Goal: Use online tool/utility: Utilize a website feature to perform a specific function

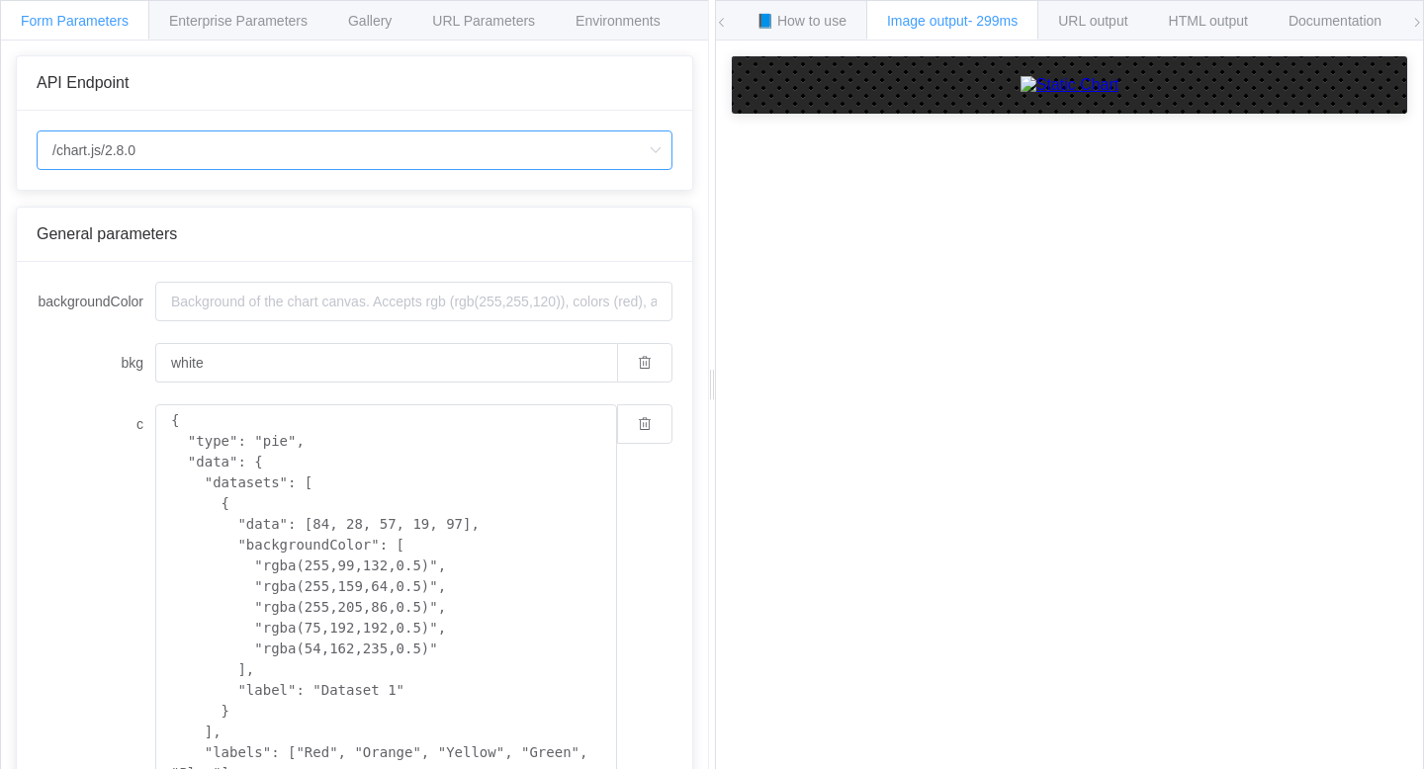
click at [169, 159] on input "/chart.js/2.8.0" at bounding box center [355, 151] width 636 height 40
click at [140, 200] on li "/chart" at bounding box center [355, 207] width 634 height 34
type input "/chart"
type input "20"
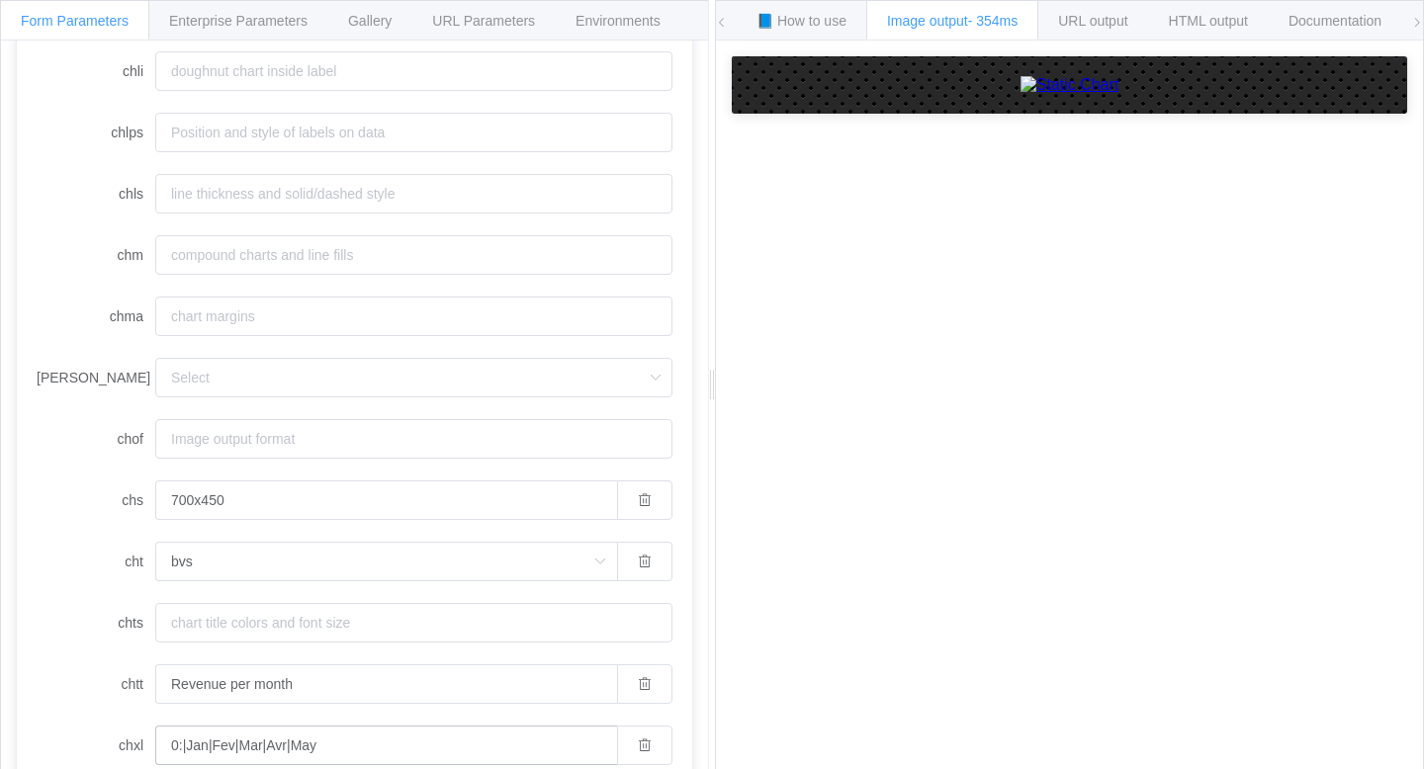
scroll to position [1311, 0]
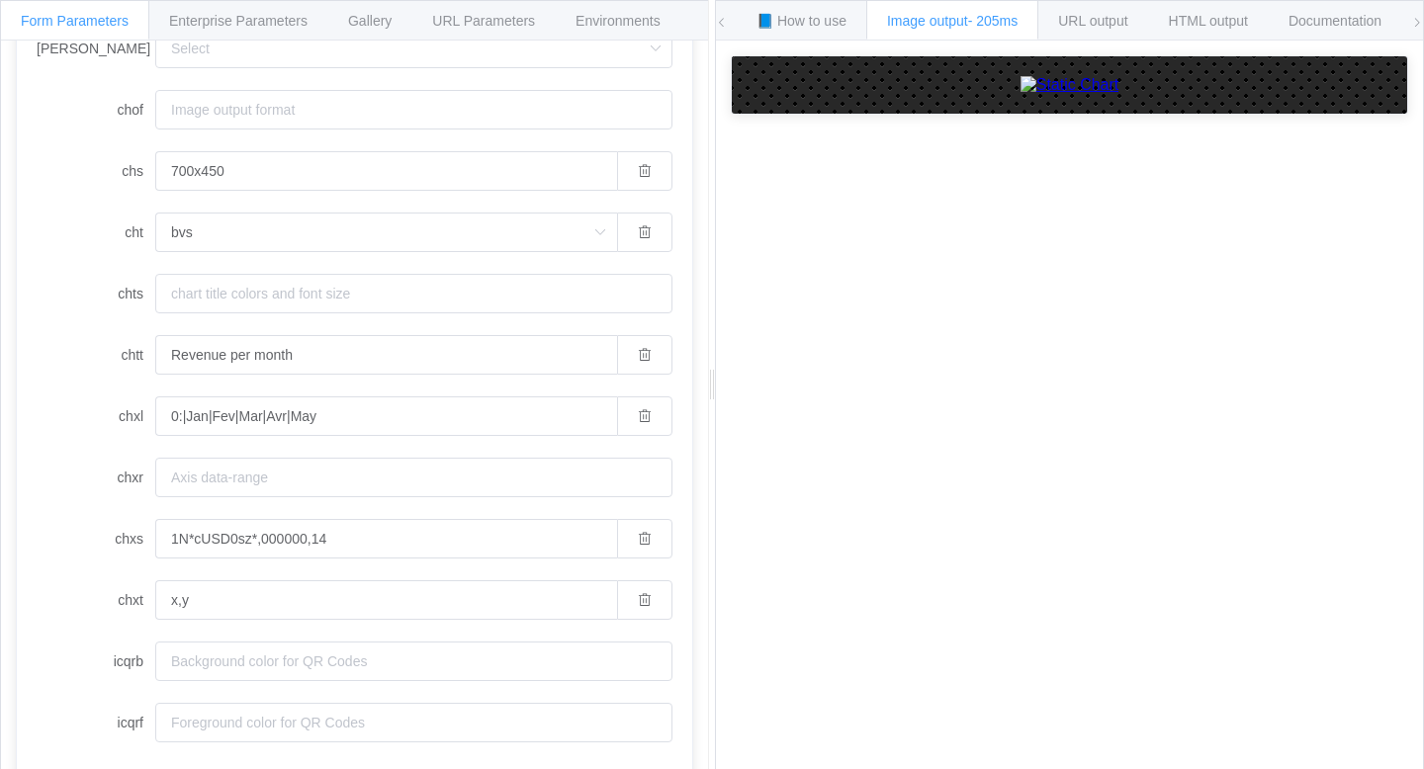
type input "/chart.js/2.8.0"
type input "white"
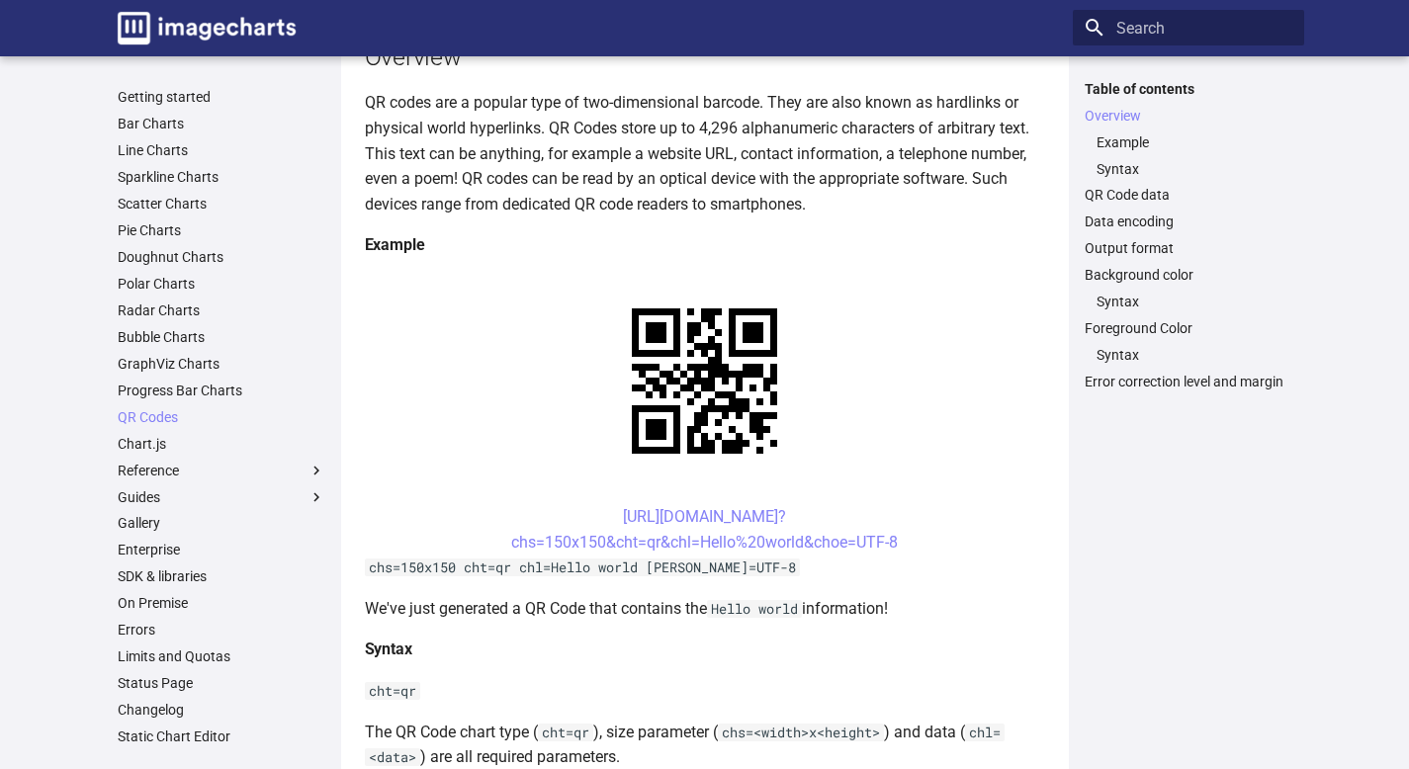
scroll to position [238, 0]
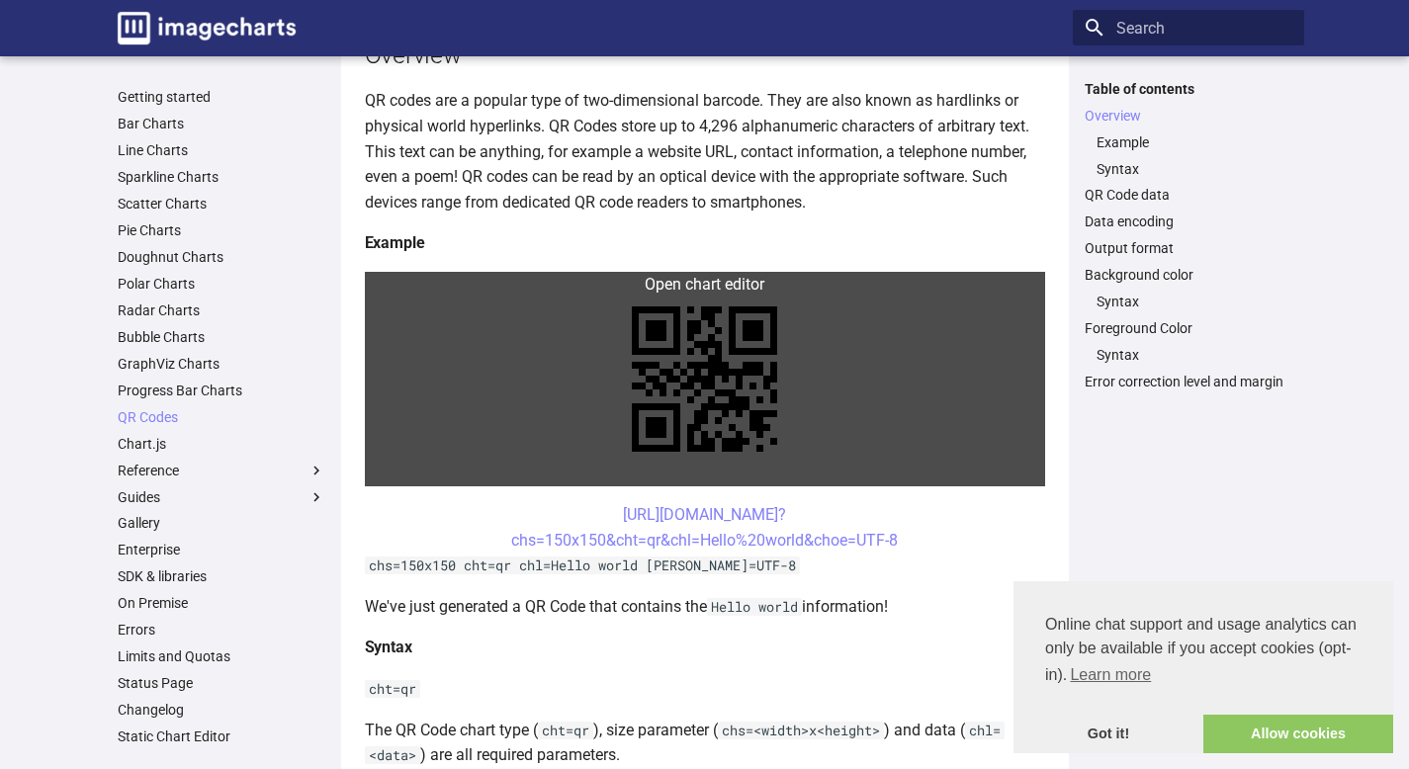
click at [703, 361] on link at bounding box center [705, 379] width 680 height 215
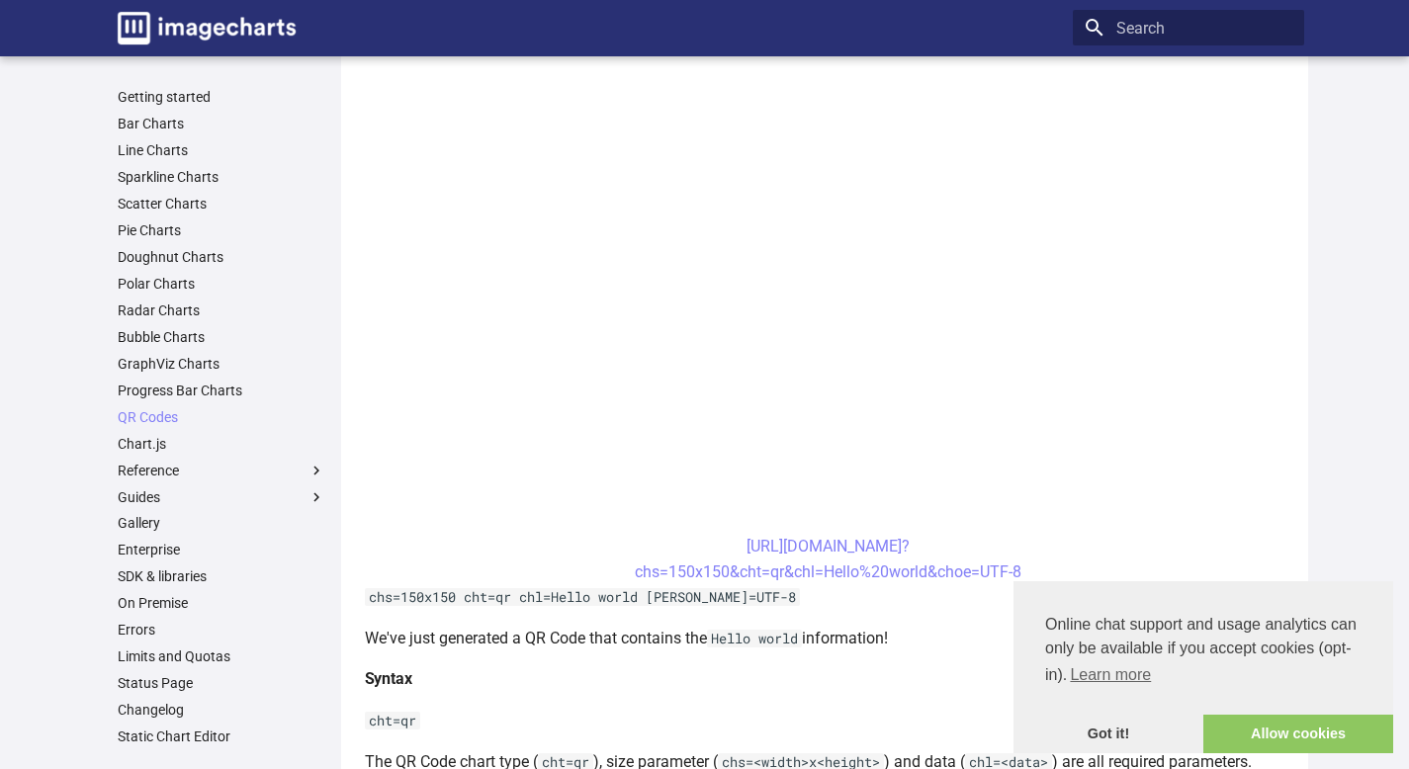
scroll to position [613, 0]
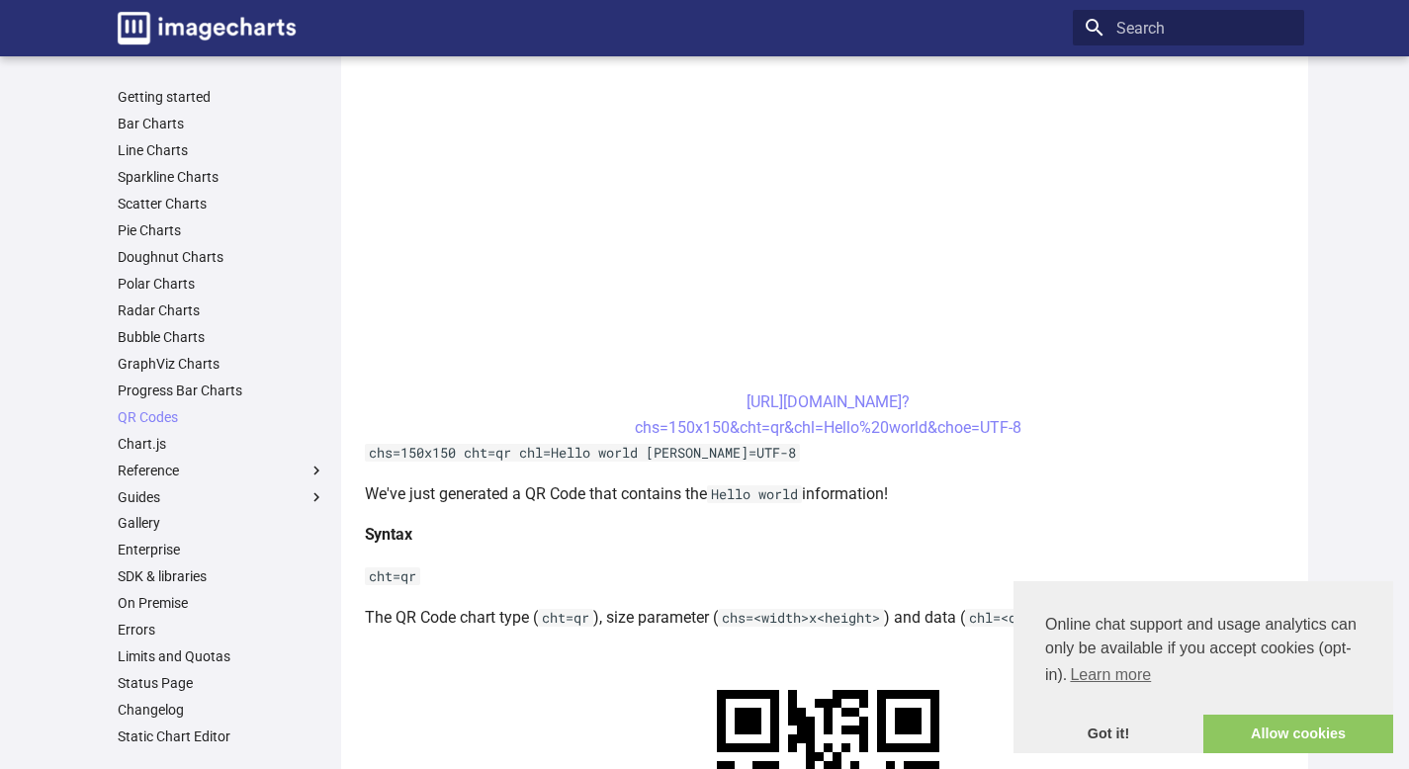
drag, startPoint x: 904, startPoint y: 426, endPoint x: 1038, endPoint y: 426, distance: 134.5
click at [1038, 426] on center "https://image-charts.com/chart? chs=150x150&cht=qr&chl=Hello%20world&choe=UTF-8" at bounding box center [828, 415] width 927 height 50
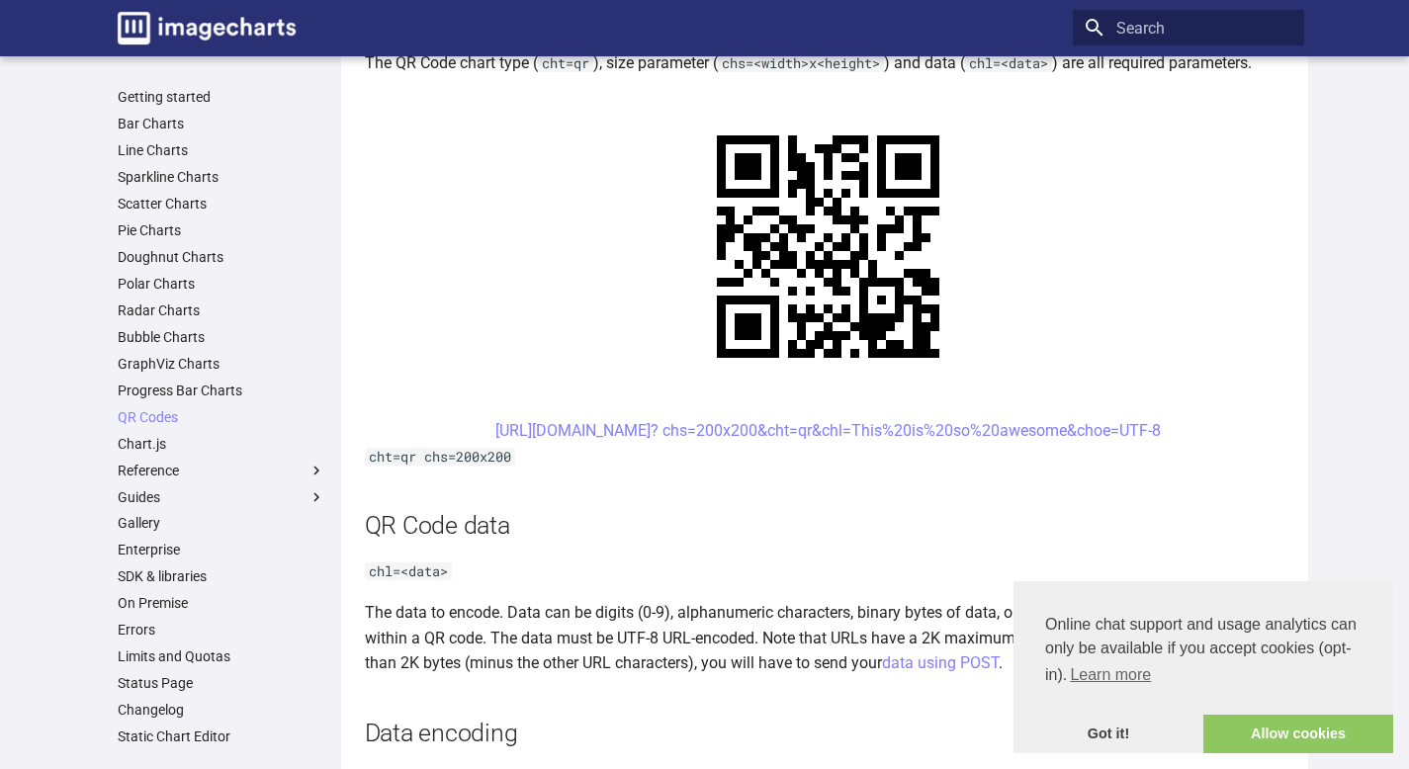
scroll to position [903, 0]
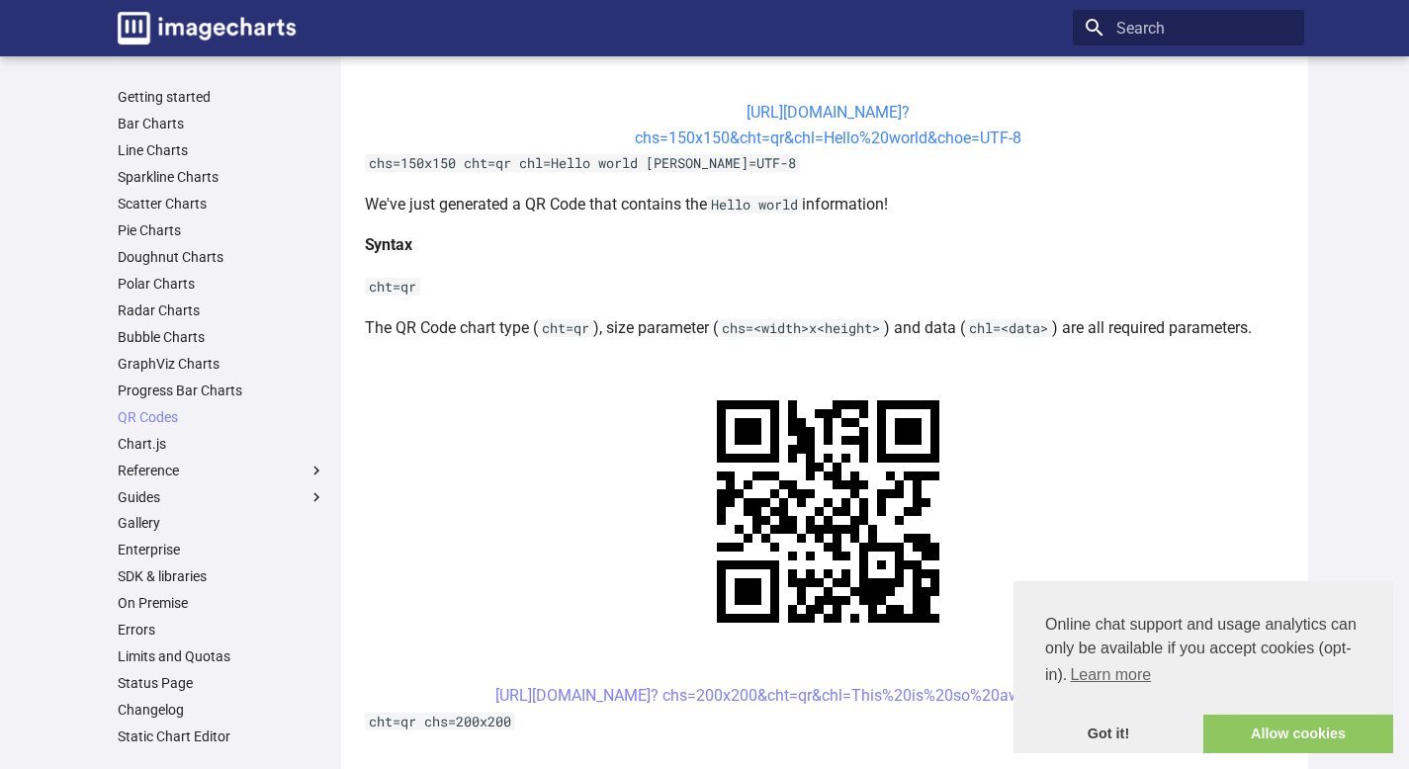
copy link "https://image-charts.com/chart? chs=150x150&cht=qr&chl=Hello%20world&choe=UTF-8"
